Goal: Transaction & Acquisition: Purchase product/service

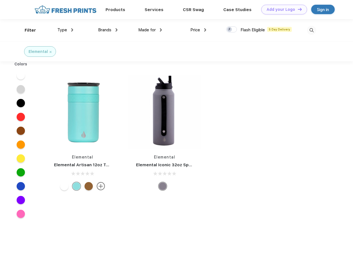
click at [282, 9] on link "Add your Logo Design Tool" at bounding box center [284, 10] width 46 height 10
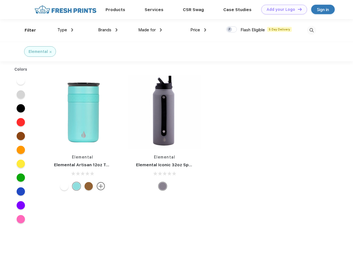
click at [0, 0] on div "Design Tool" at bounding box center [0, 0] width 0 height 0
click at [297, 9] on link "Add your Logo Design Tool" at bounding box center [284, 10] width 46 height 10
click at [27, 30] on div "Filter" at bounding box center [30, 30] width 11 height 6
click at [65, 30] on span "Type" at bounding box center [62, 29] width 10 height 5
click at [108, 30] on span "Brands" at bounding box center [104, 29] width 13 height 5
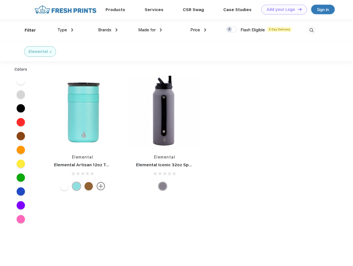
click at [150, 30] on span "Made for" at bounding box center [146, 29] width 17 height 5
click at [198, 30] on span "Price" at bounding box center [195, 29] width 10 height 5
click at [232, 30] on div at bounding box center [231, 29] width 11 height 6
click at [230, 30] on input "checkbox" at bounding box center [228, 28] width 4 height 4
click at [311, 30] on img at bounding box center [311, 30] width 9 height 9
